Goal: Find specific page/section: Find specific page/section

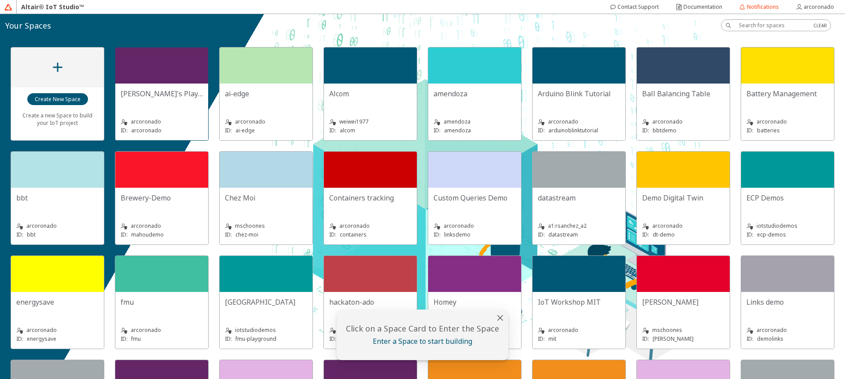
click at [172, 67] on div at bounding box center [161, 66] width 93 height 36
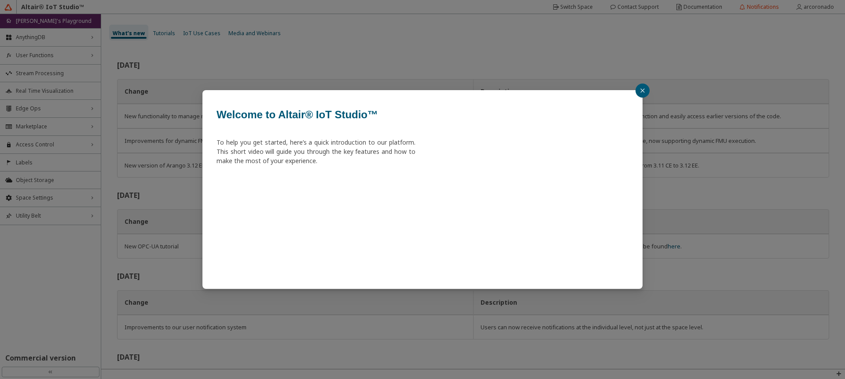
click at [638, 91] on button "button" at bounding box center [643, 91] width 14 height 14
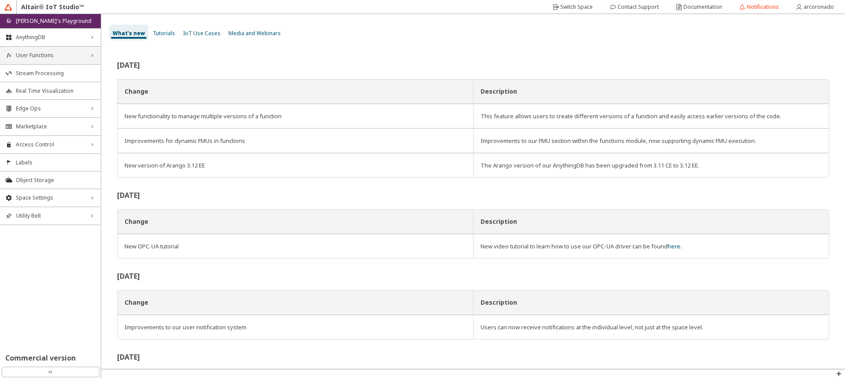
click at [51, 54] on span "User Functions" at bounding box center [50, 55] width 69 height 7
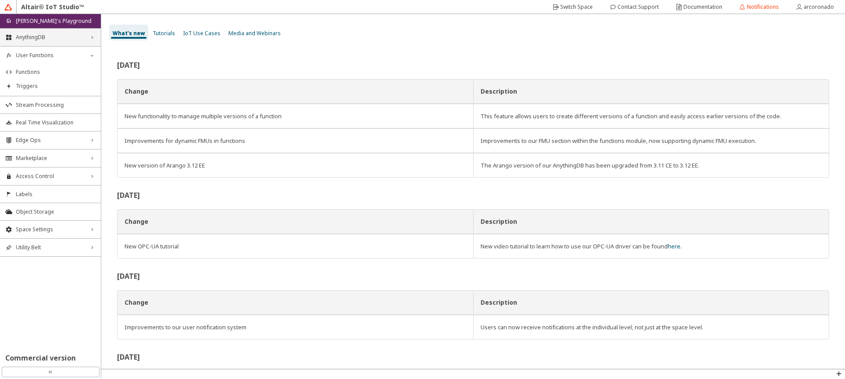
click at [69, 45] on div "AnythingDB right_chevron" at bounding box center [50, 38] width 101 height 18
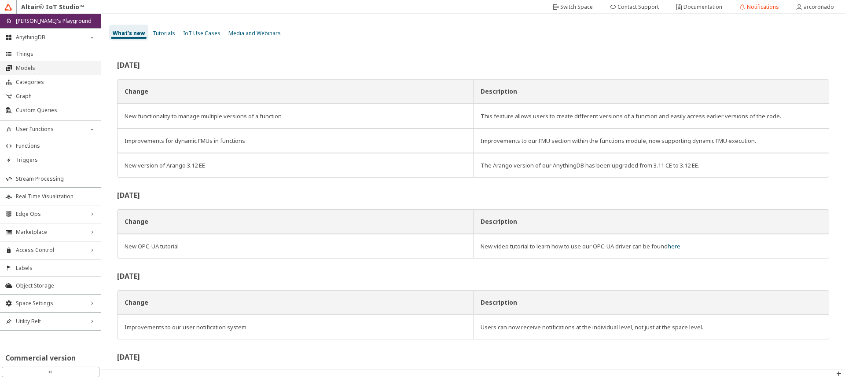
click at [63, 69] on span "Models" at bounding box center [56, 68] width 80 height 7
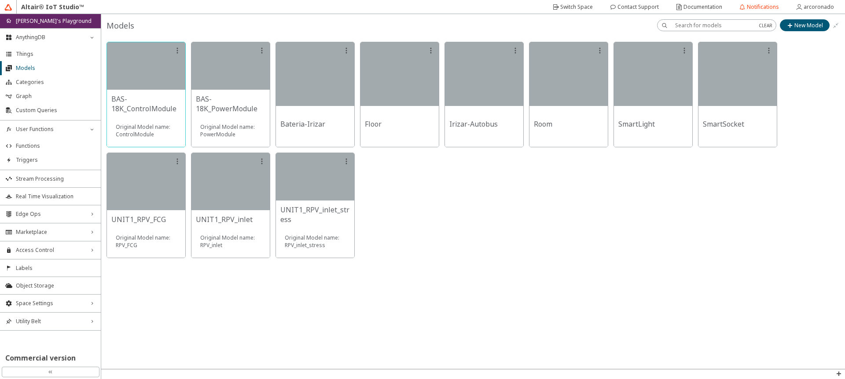
click at [124, 71] on div at bounding box center [146, 66] width 78 height 48
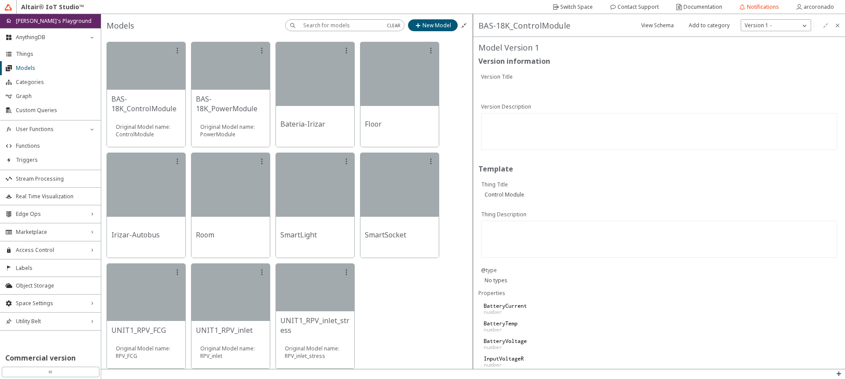
click at [29, 21] on p "[PERSON_NAME]'s Playground" at bounding box center [54, 20] width 76 height 7
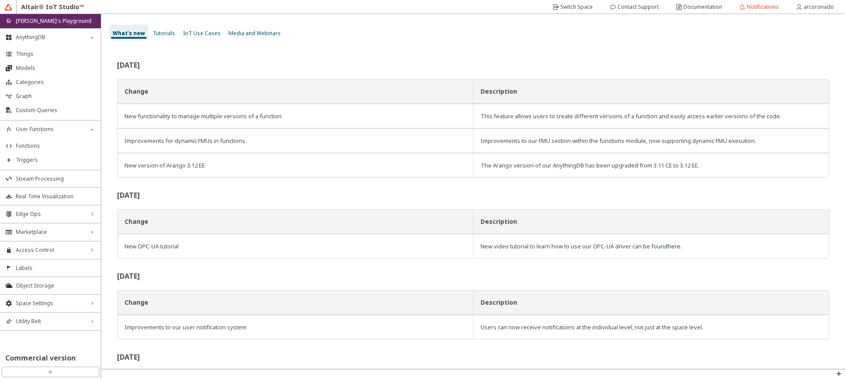
click at [5, 25] on div "home [PERSON_NAME]'s Playground" at bounding box center [50, 21] width 101 height 14
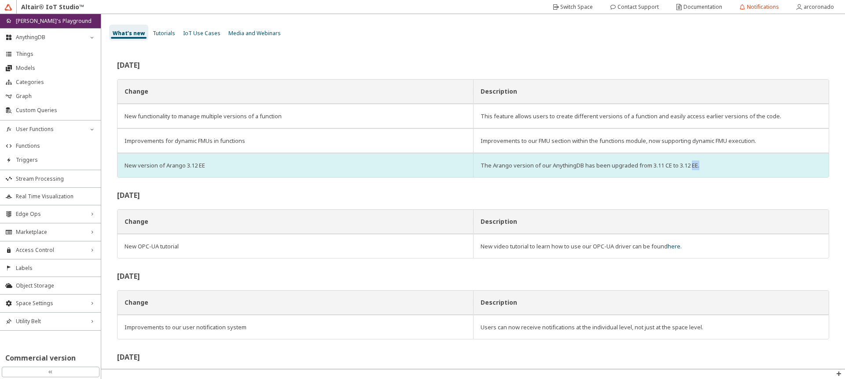
drag, startPoint x: 695, startPoint y: 167, endPoint x: 705, endPoint y: 167, distance: 9.7
click at [705, 167] on div "The Arango version of our AnythingDB has been upgraded from 3.11 CE to 3.12 EE." at bounding box center [651, 166] width 341 height 10
click at [701, 168] on div "The Arango version of our AnythingDB has been upgraded from 3.11 CE to 3.12 EE." at bounding box center [651, 166] width 341 height 10
